Goal: Information Seeking & Learning: Find specific fact

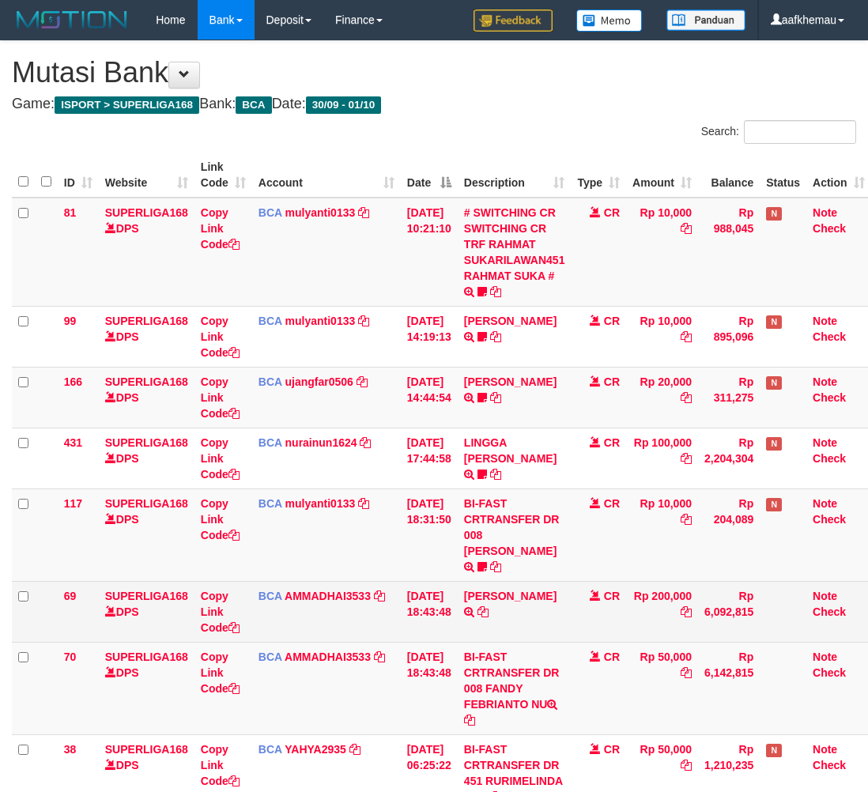
scroll to position [1, 13]
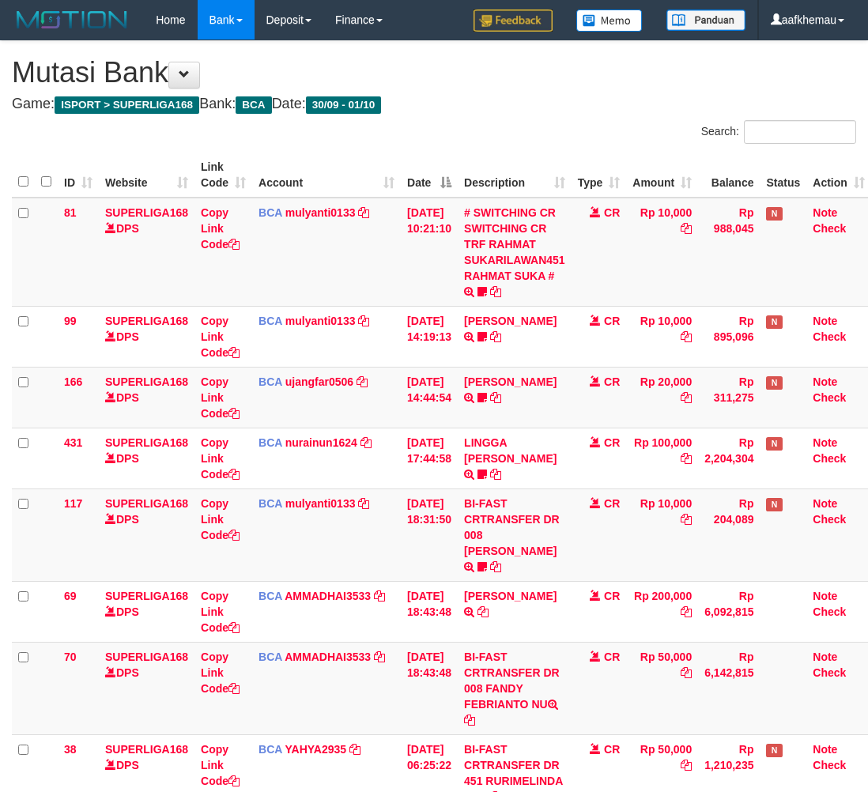
scroll to position [1, 13]
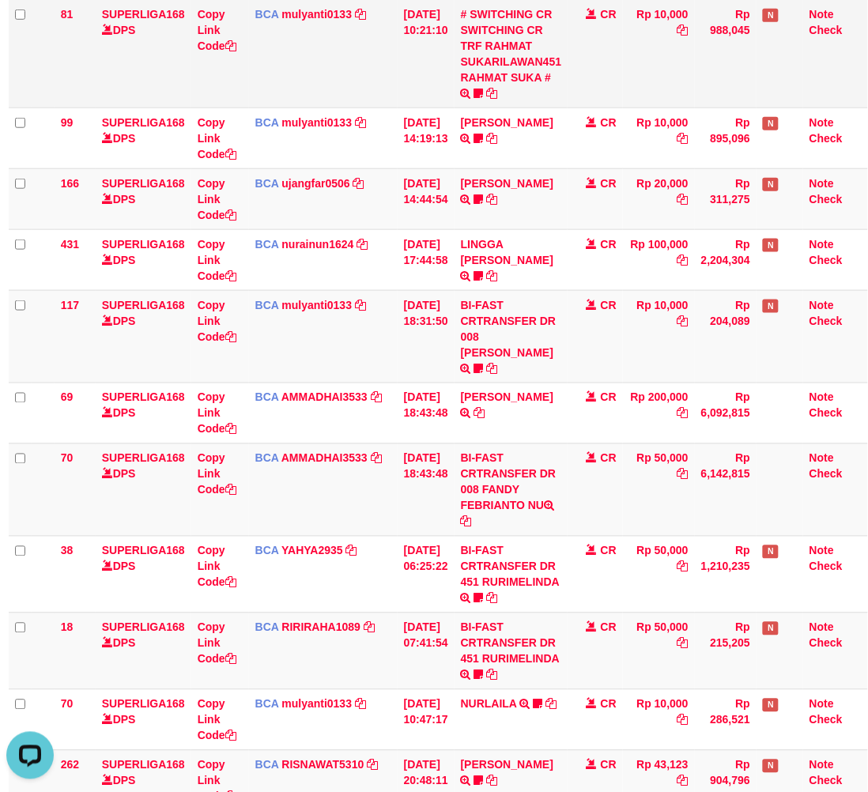
click at [661, 79] on td "Rp 10,000" at bounding box center [659, 53] width 72 height 109
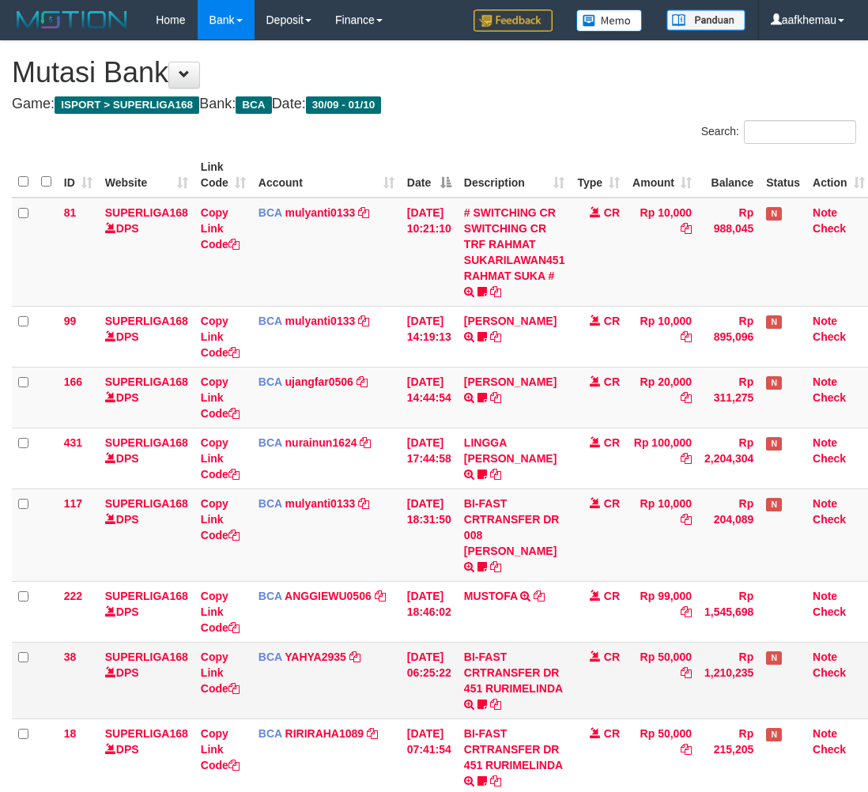
scroll to position [198, 13]
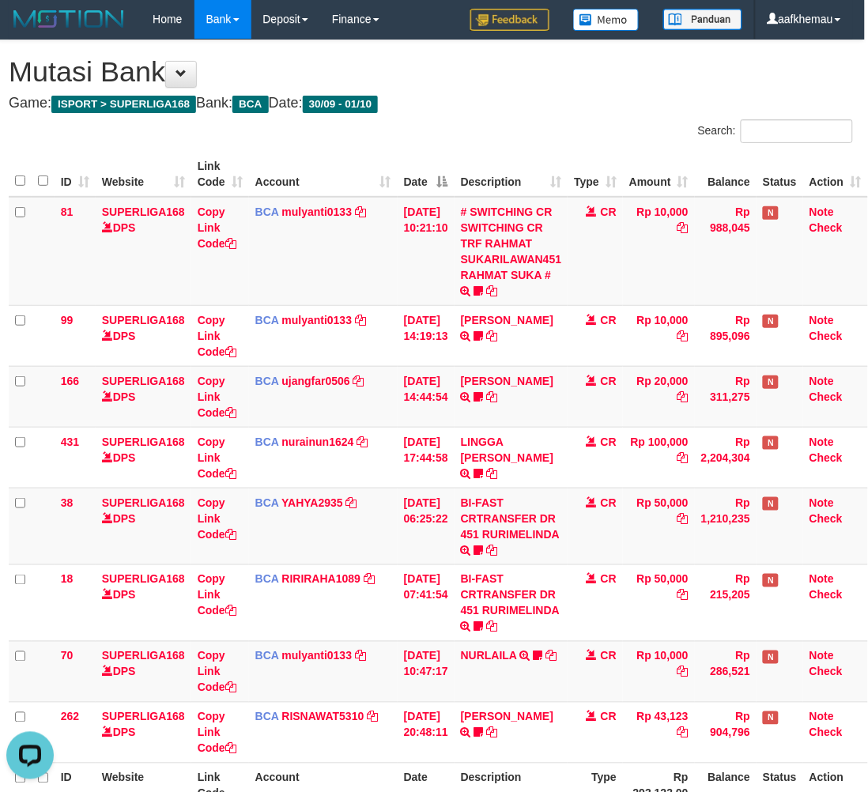
click at [503, 119] on div "Search:" at bounding box center [647, 133] width 410 height 28
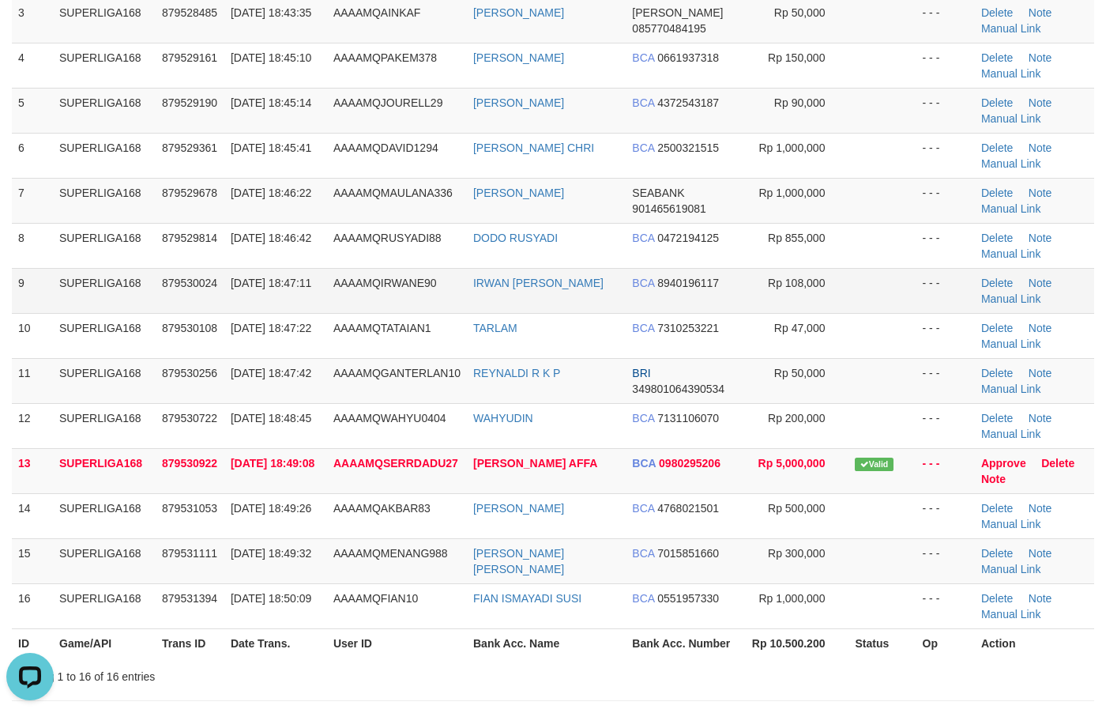
scroll to position [296, 0]
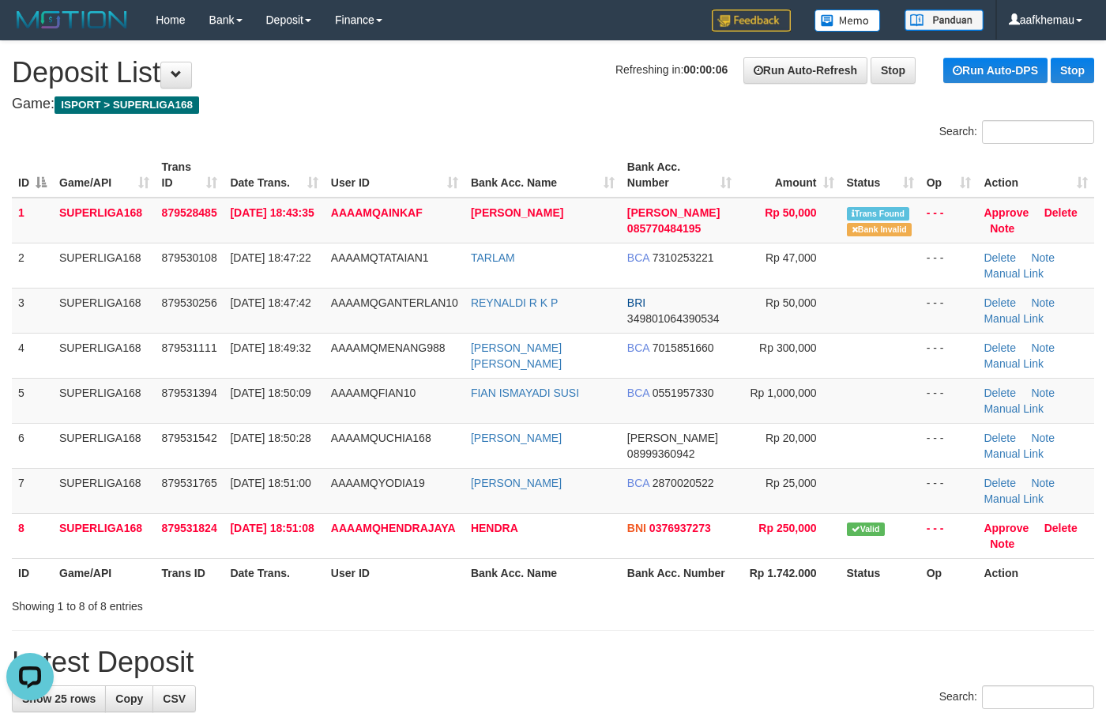
click at [518, 104] on h4 "Game: ISPORT > SUPERLIGA168" at bounding box center [553, 104] width 1083 height 16
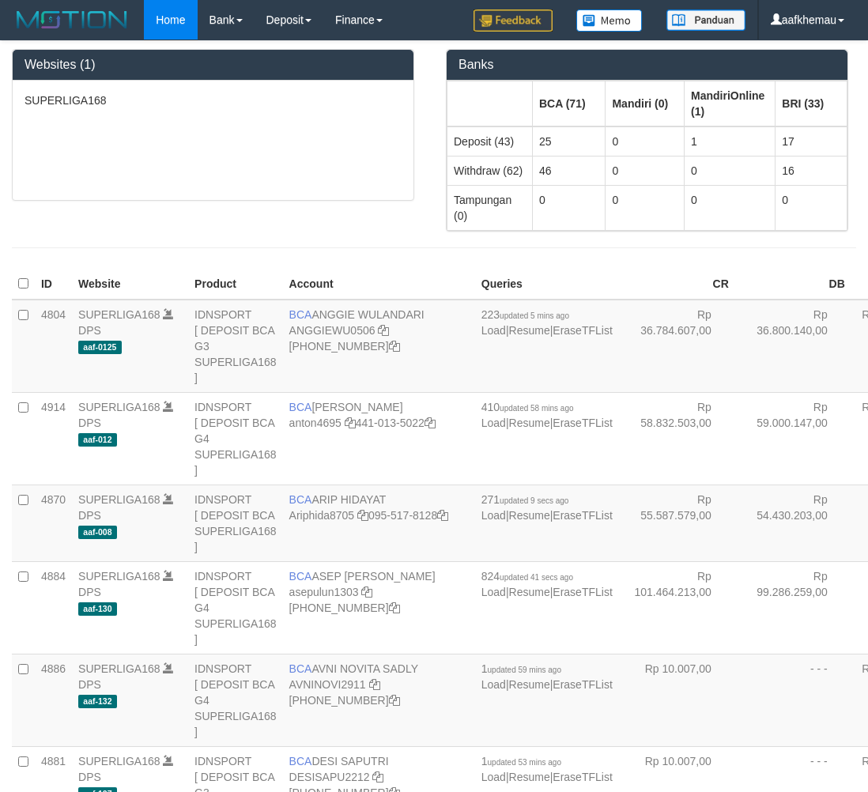
scroll to position [196, 0]
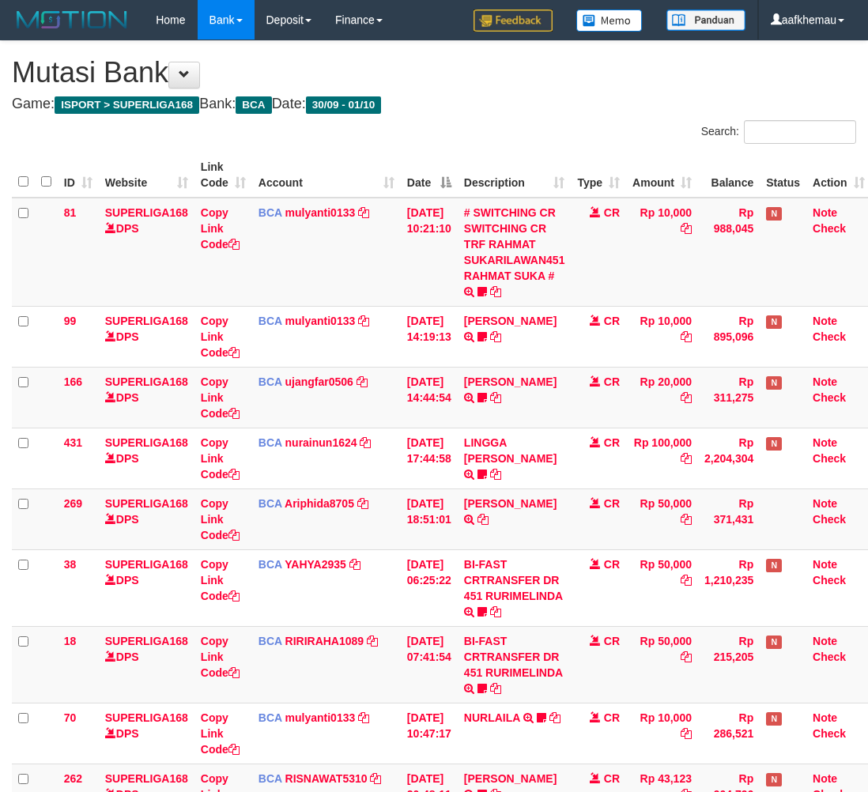
scroll to position [1, 13]
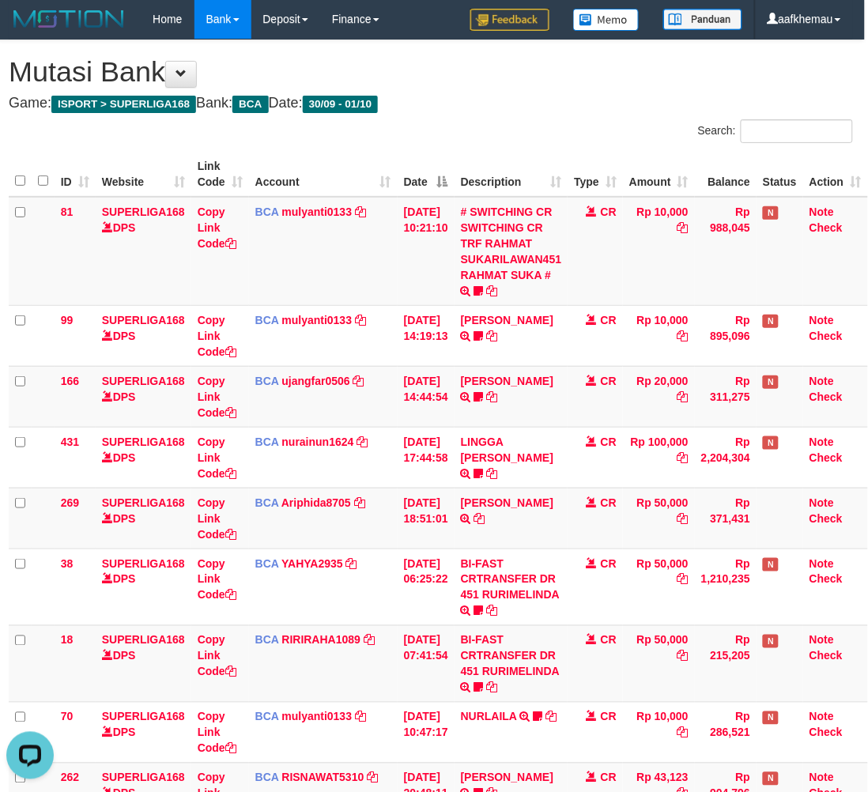
click at [553, 133] on div "Search:" at bounding box center [647, 133] width 410 height 28
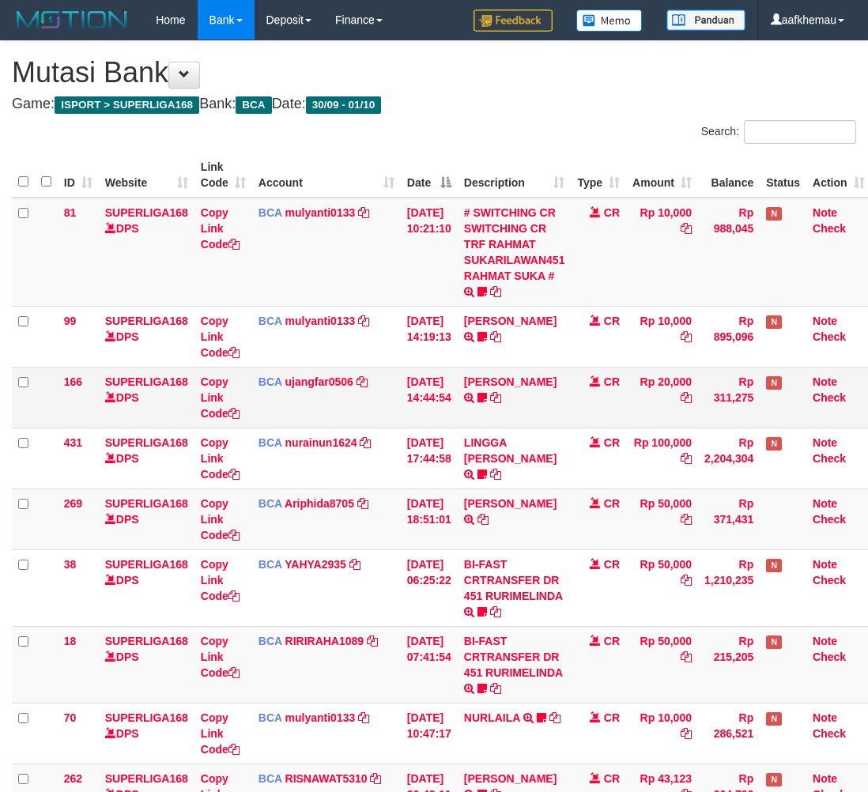
scroll to position [1, 13]
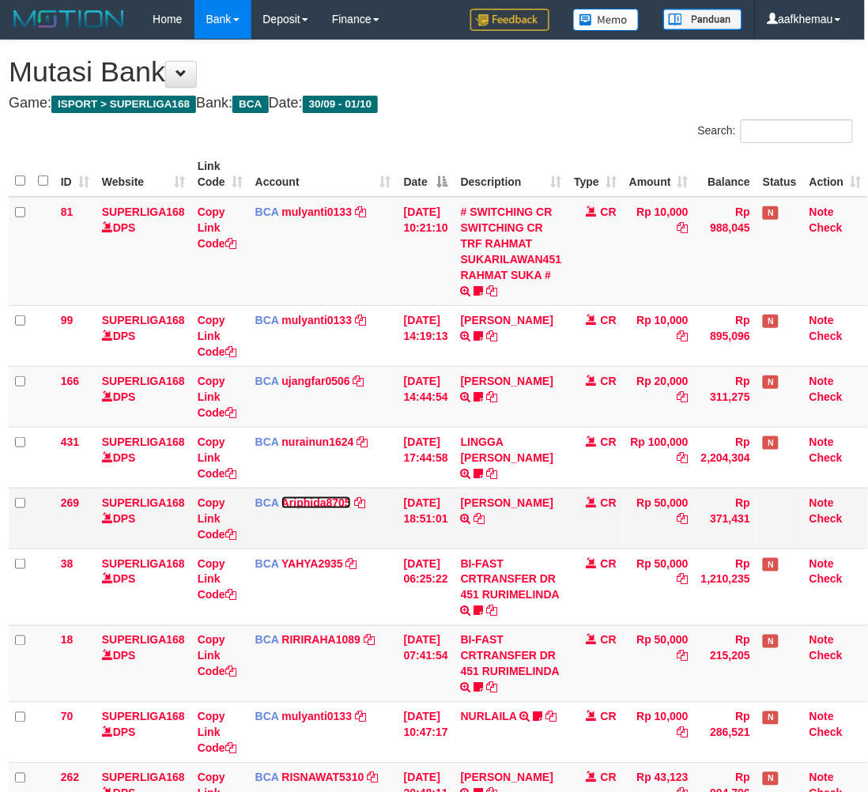
click at [334, 502] on link "Ariphida8705" at bounding box center [316, 502] width 70 height 13
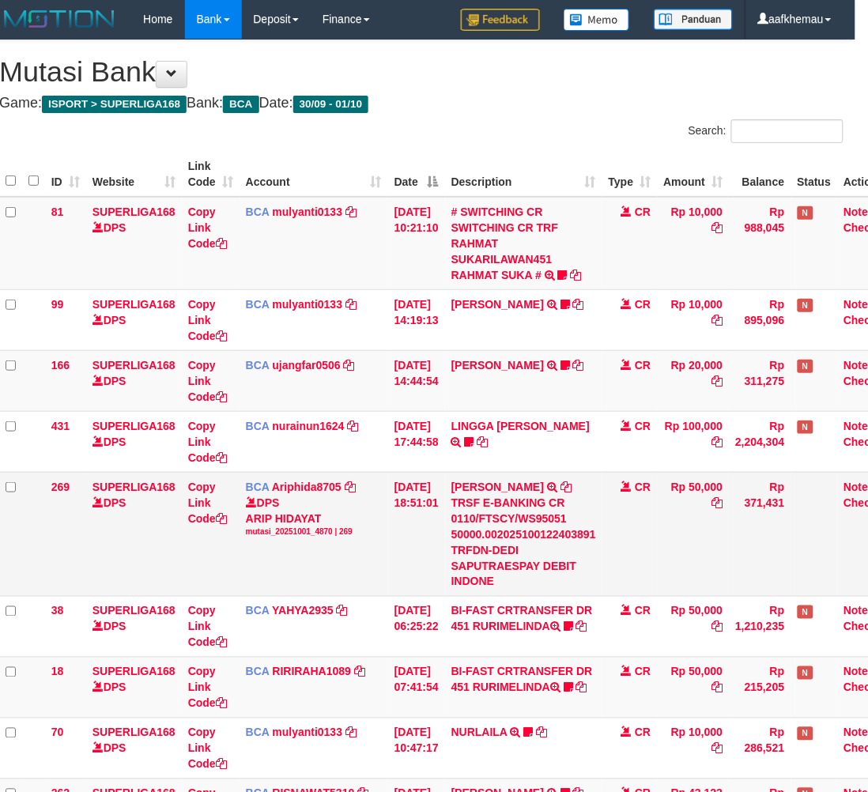
click at [559, 486] on td "DEDI SAPUTRA TRSF E-BANKING CR 0110/FTSCY/WS95051 50000.002025100122403891 TRFD…" at bounding box center [523, 534] width 157 height 124
click at [563, 486] on icon at bounding box center [565, 486] width 11 height 11
click at [559, 93] on div "**********" at bounding box center [421, 488] width 868 height 897
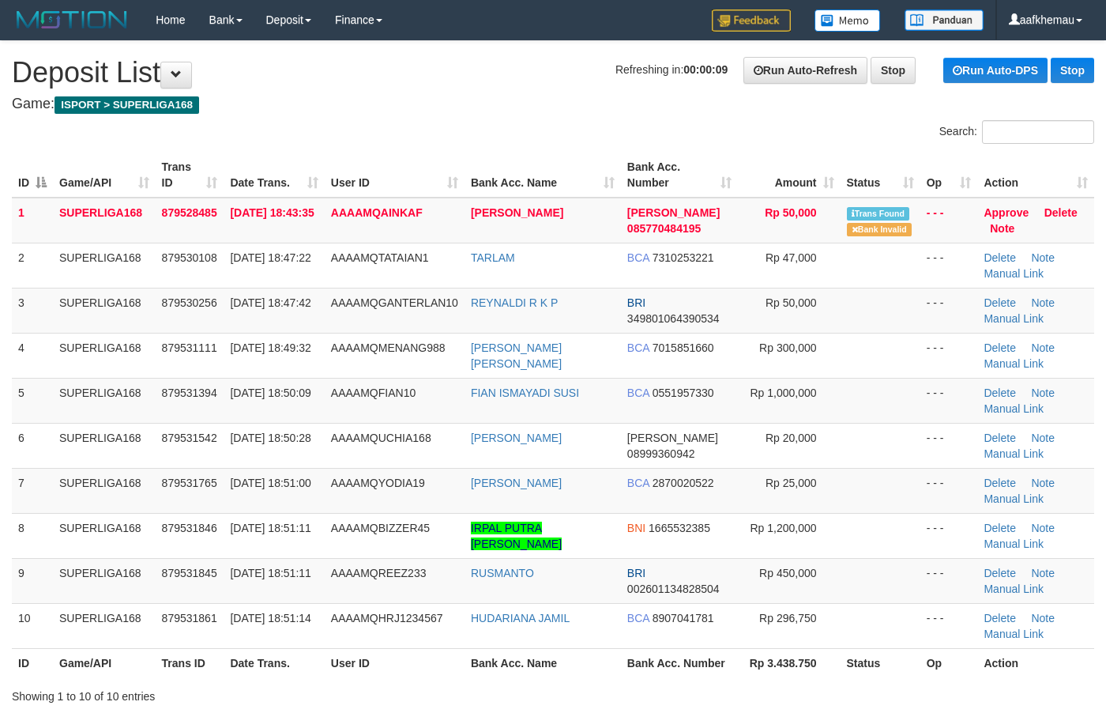
click at [409, 85] on h1 "Refreshing in: 00:00:09 Run Auto-Refresh Stop Run Auto-DPS Stop Deposit List" at bounding box center [553, 73] width 1083 height 32
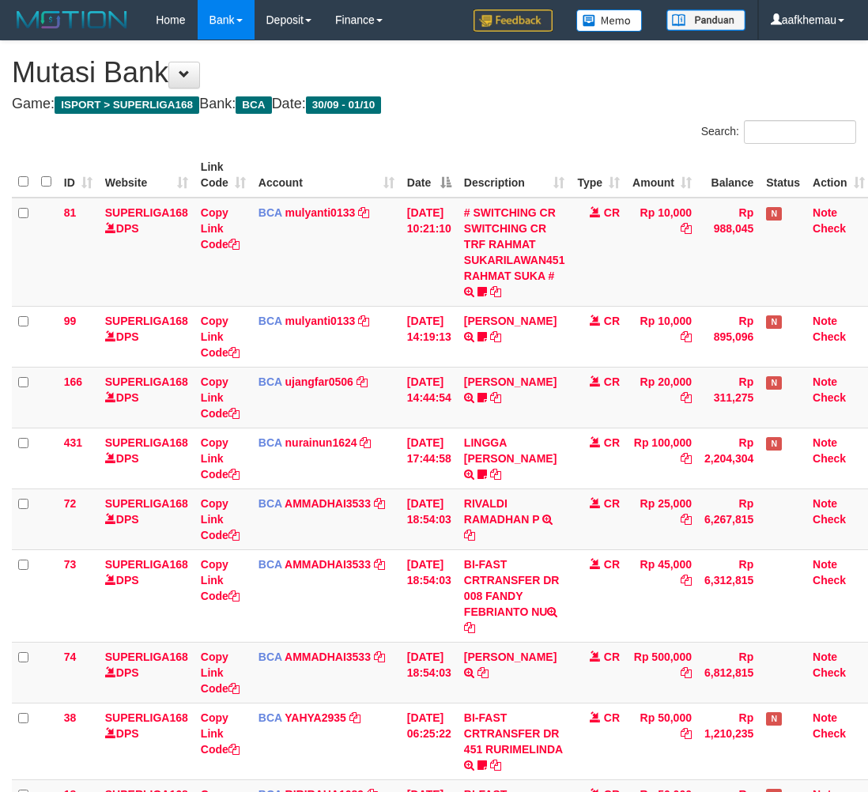
scroll to position [1, 13]
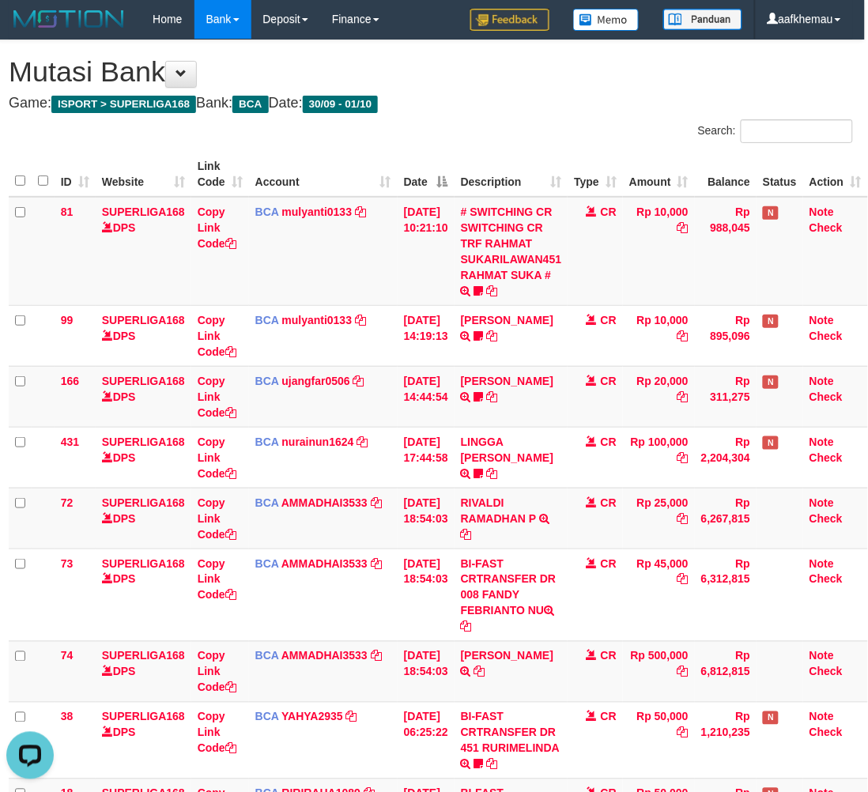
click at [645, 97] on h4 "Game: ISPORT > SUPERLIGA168 Bank: BCA Date: 30/09 - 01/10" at bounding box center [431, 104] width 844 height 16
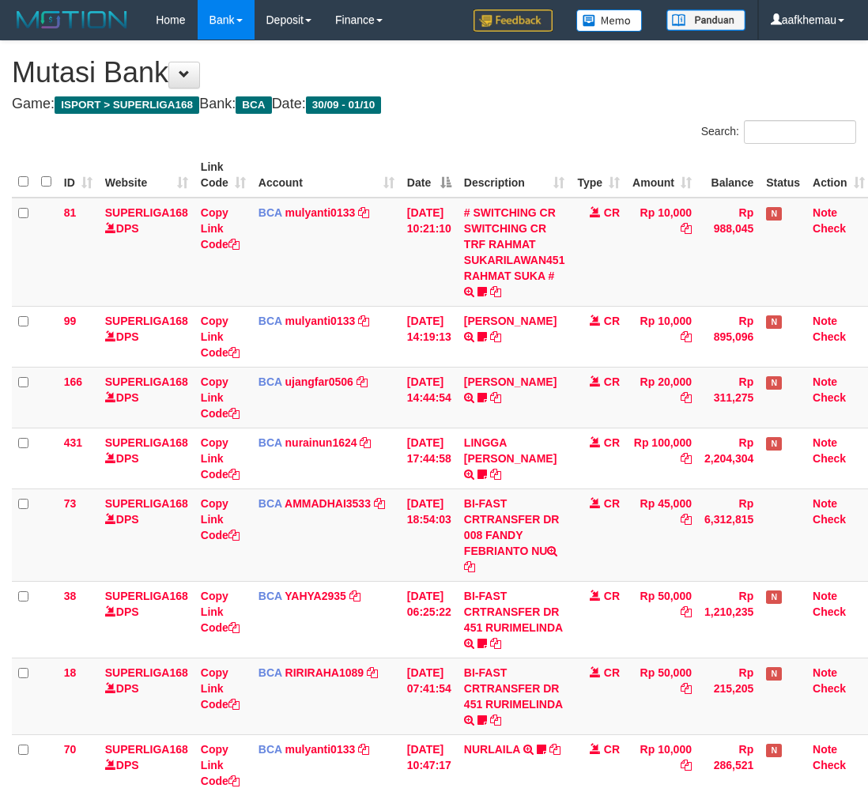
scroll to position [1, 13]
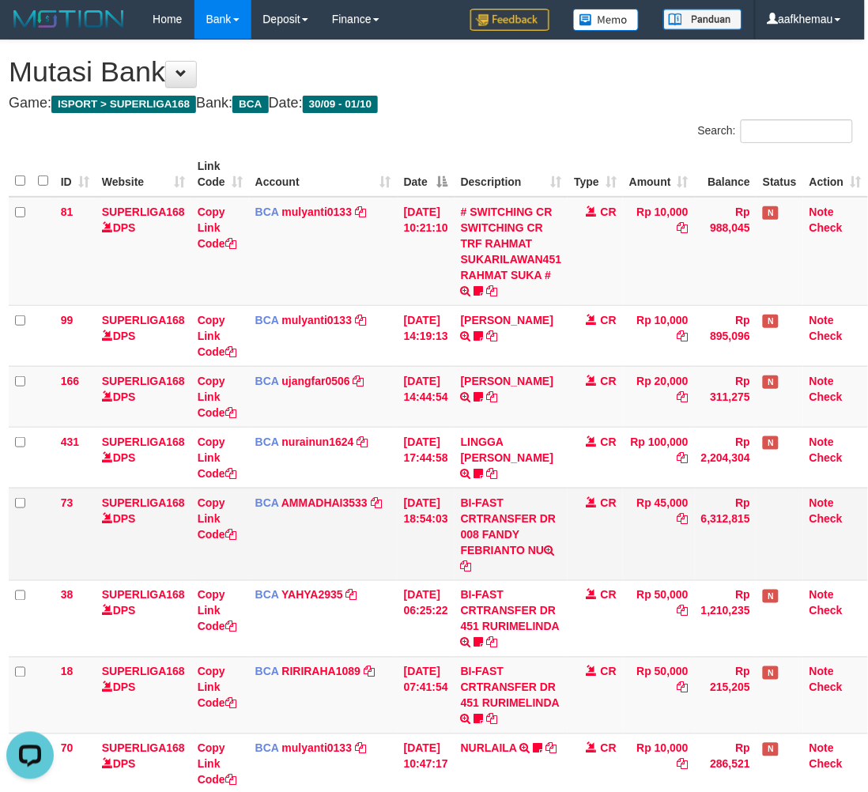
click at [324, 508] on td "BCA AMMADHAI3533 DPS MUHAMMAD HAIRON HABIBI mutasi_20251001_4883 | 73 mutasi_20…" at bounding box center [323, 534] width 149 height 92
click at [326, 503] on link "AMMADHAI3533" at bounding box center [324, 502] width 86 height 13
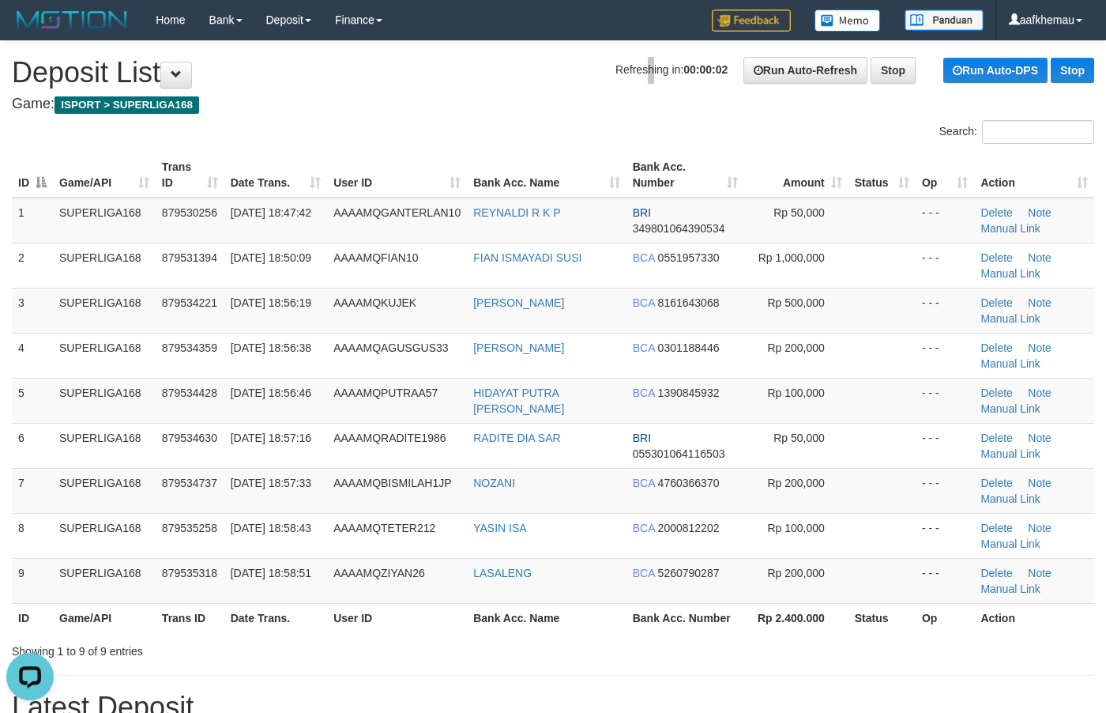
click at [619, 66] on div "Refreshing in: 00:00:02 Run Auto-Refresh Stop Run Auto-DPS Stop" at bounding box center [855, 70] width 479 height 27
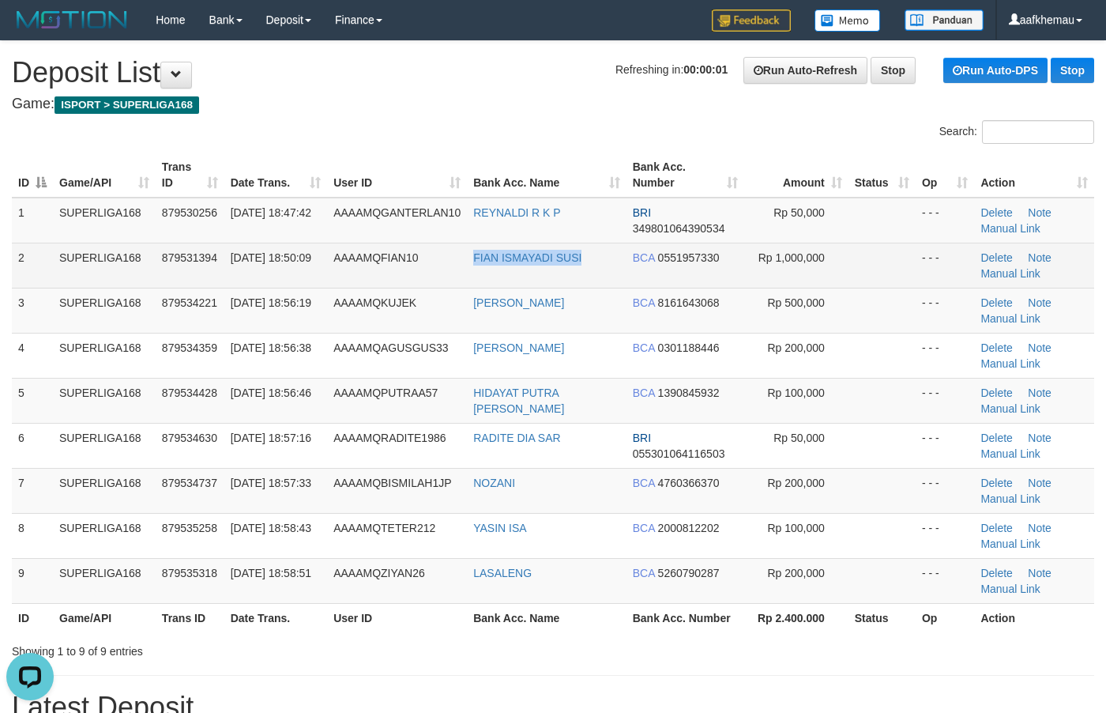
copy tr "FIAN ISMAYADI SUSI"
drag, startPoint x: 587, startPoint y: 267, endPoint x: 451, endPoint y: 267, distance: 135.9
click at [451, 267] on tr "2 SUPERLIGA168 879531394 01/10/2025 18:50:09 AAAAMQFIAN10 FIAN ISMAYADI SUSI BC…" at bounding box center [553, 265] width 1083 height 45
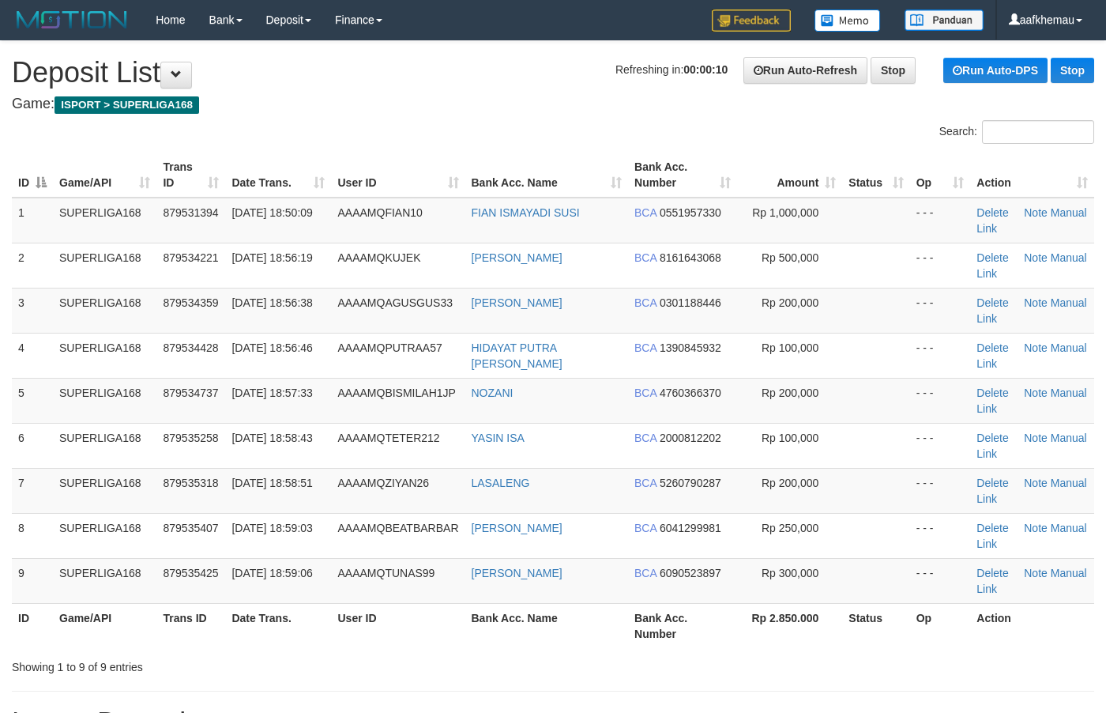
click at [419, 72] on h1 "Refreshing in: 00:00:10 Run Auto-Refresh Stop Run Auto-DPS Stop Deposit List" at bounding box center [553, 73] width 1083 height 32
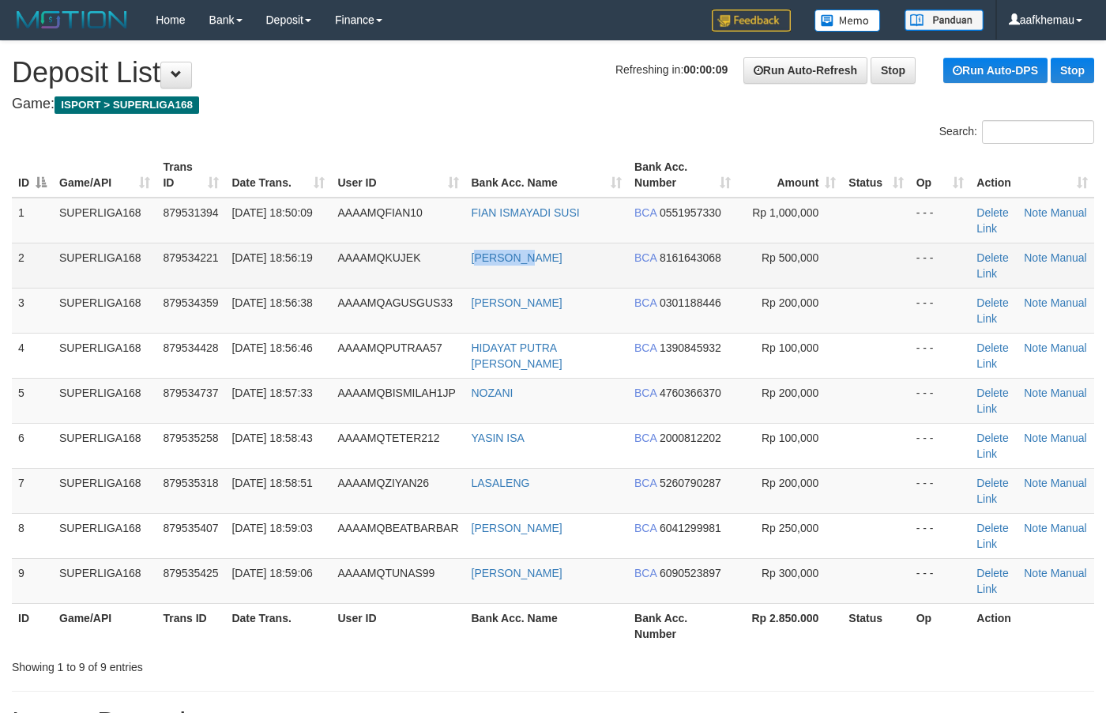
copy link "BD ROZIQ"
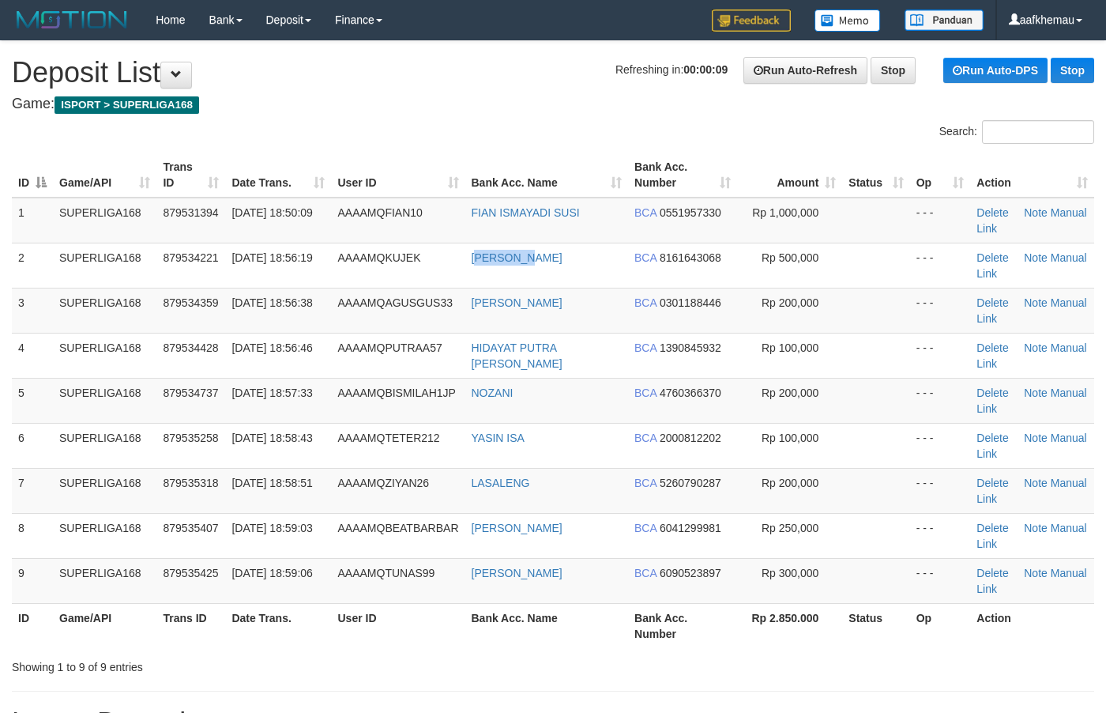
drag, startPoint x: 486, startPoint y: 271, endPoint x: 459, endPoint y: 59, distance: 213.5
click at [479, 266] on td "[PERSON_NAME]" at bounding box center [547, 265] width 164 height 45
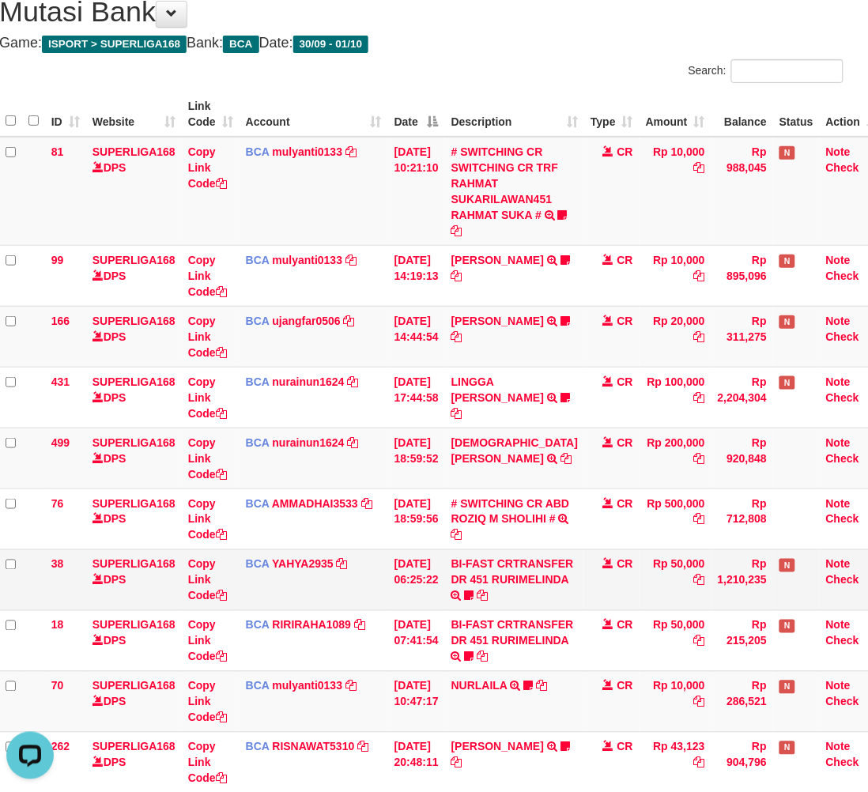
scroll to position [1, 13]
